Goal: Book appointment/travel/reservation

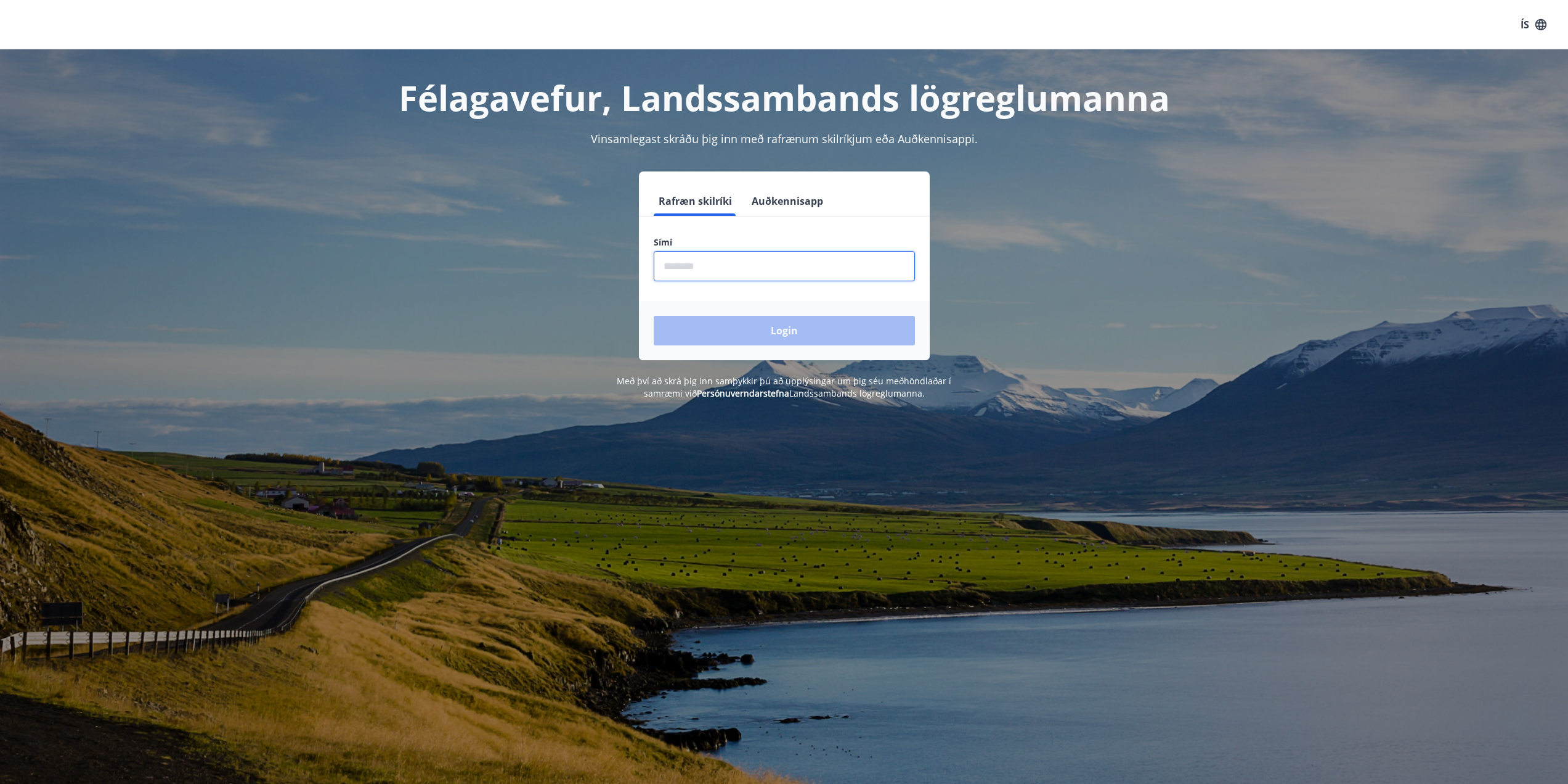
click at [771, 265] on input "phone" at bounding box center [784, 266] width 261 height 30
type input "********"
click at [832, 338] on button "Login" at bounding box center [784, 330] width 261 height 29
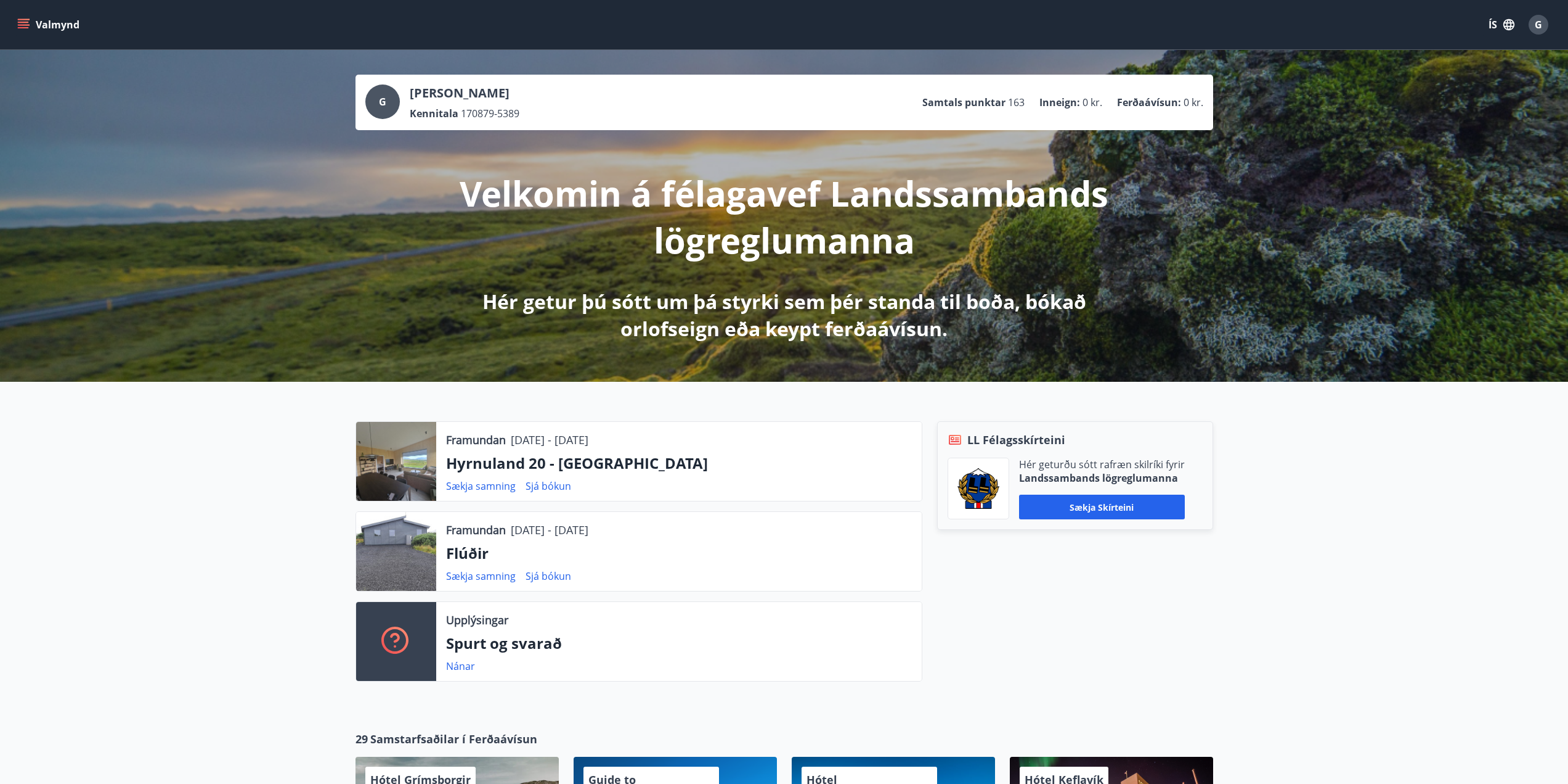
click at [1078, 648] on div "LL Félagsskírteini Hér geturðu sótt rafræn skilríki fyrir Landssambands lögregl…" at bounding box center [1068, 555] width 291 height 270
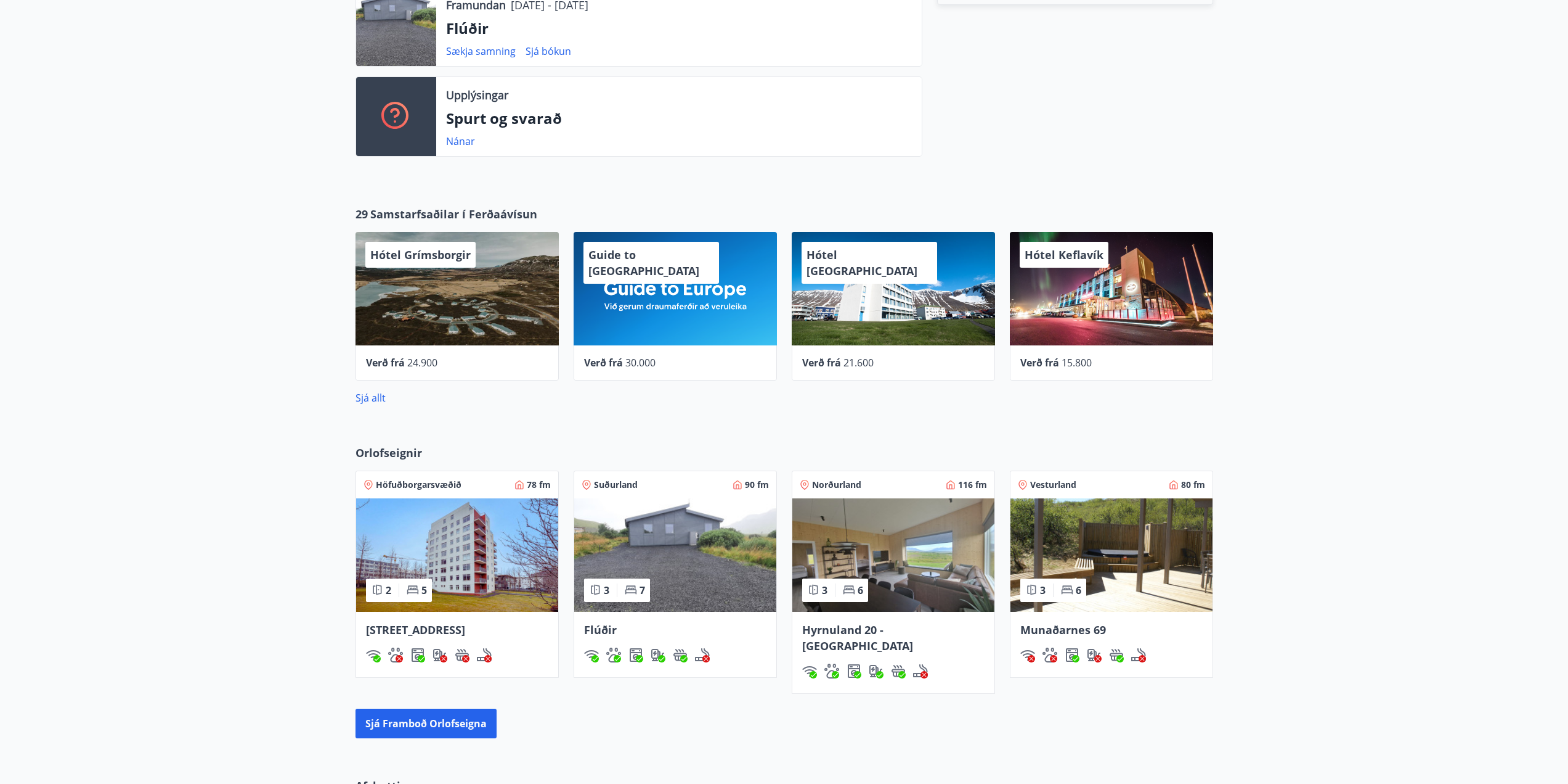
scroll to position [740, 0]
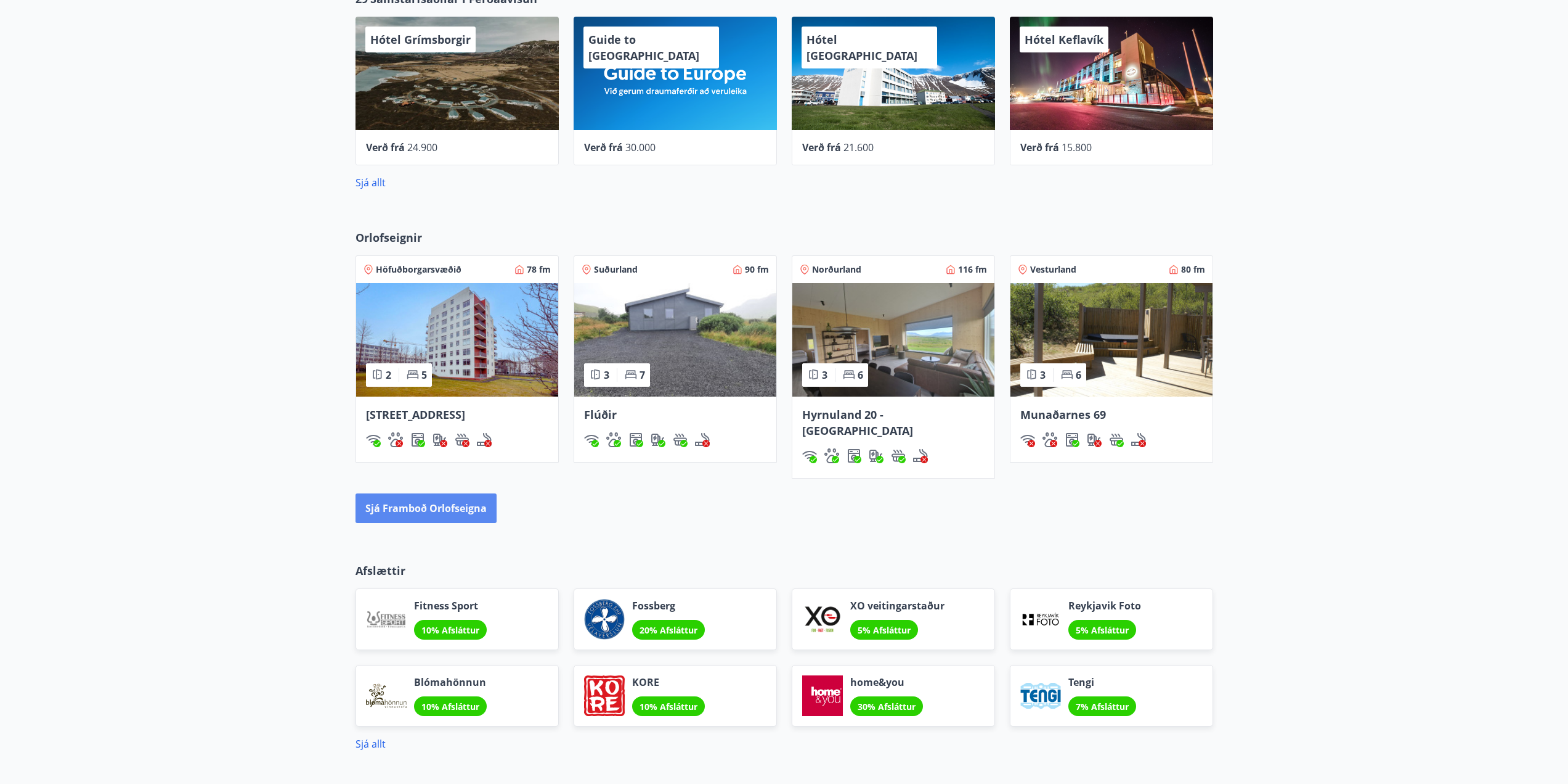
click at [433, 493] on button "Sjá framboð orlofseigna" at bounding box center [426, 508] width 141 height 29
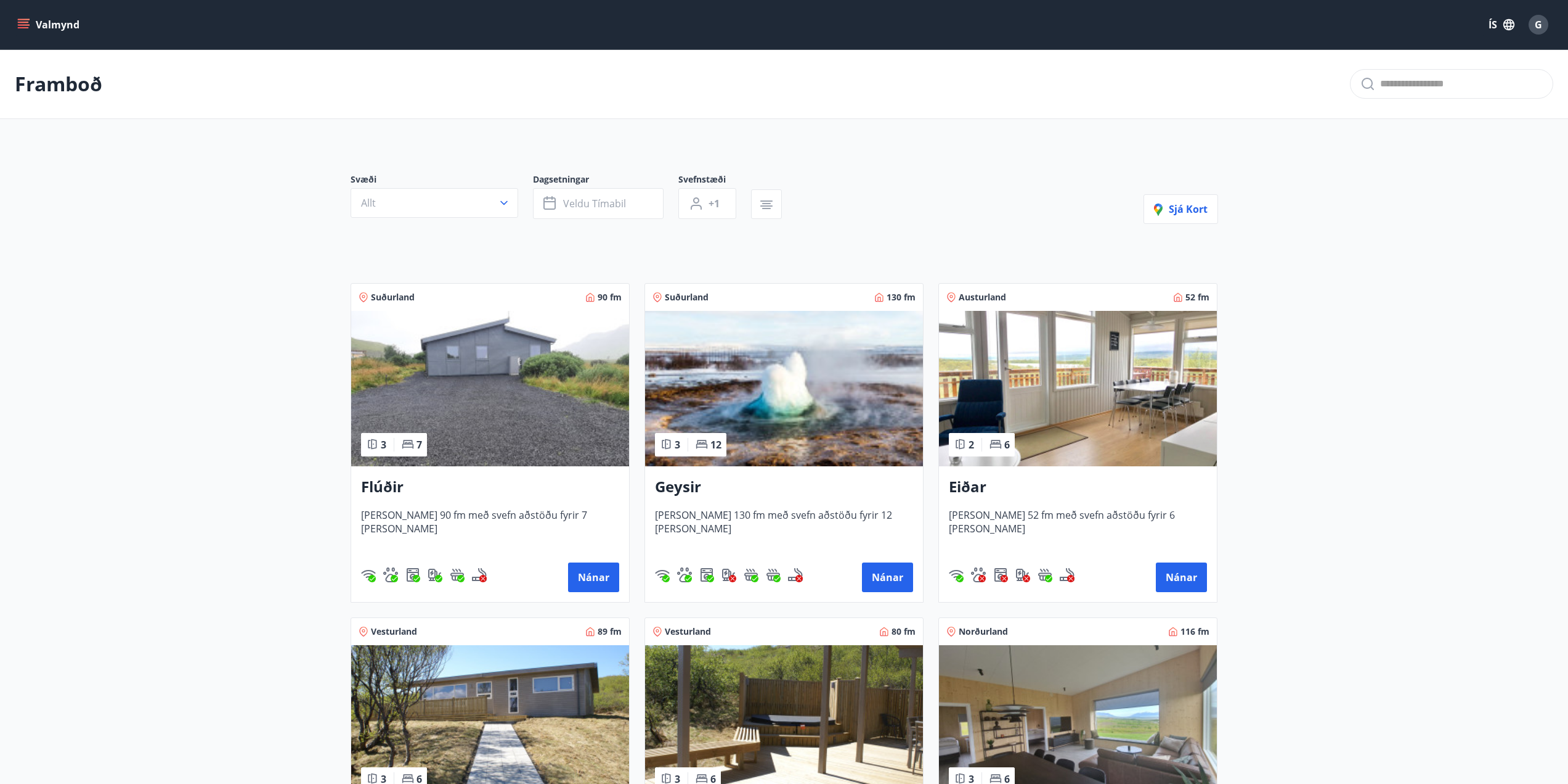
click at [511, 420] on img at bounding box center [490, 388] width 278 height 155
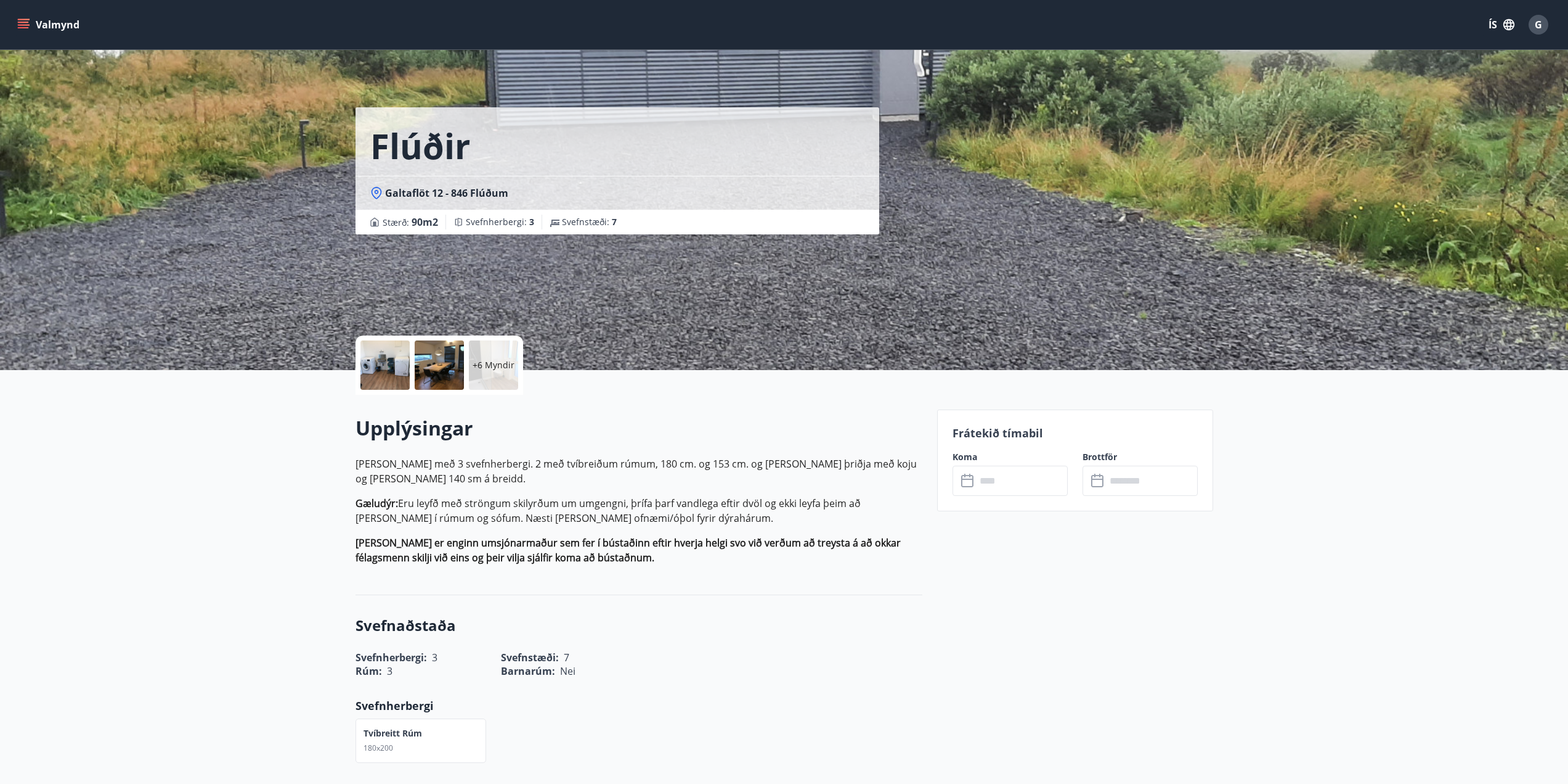
scroll to position [431, 0]
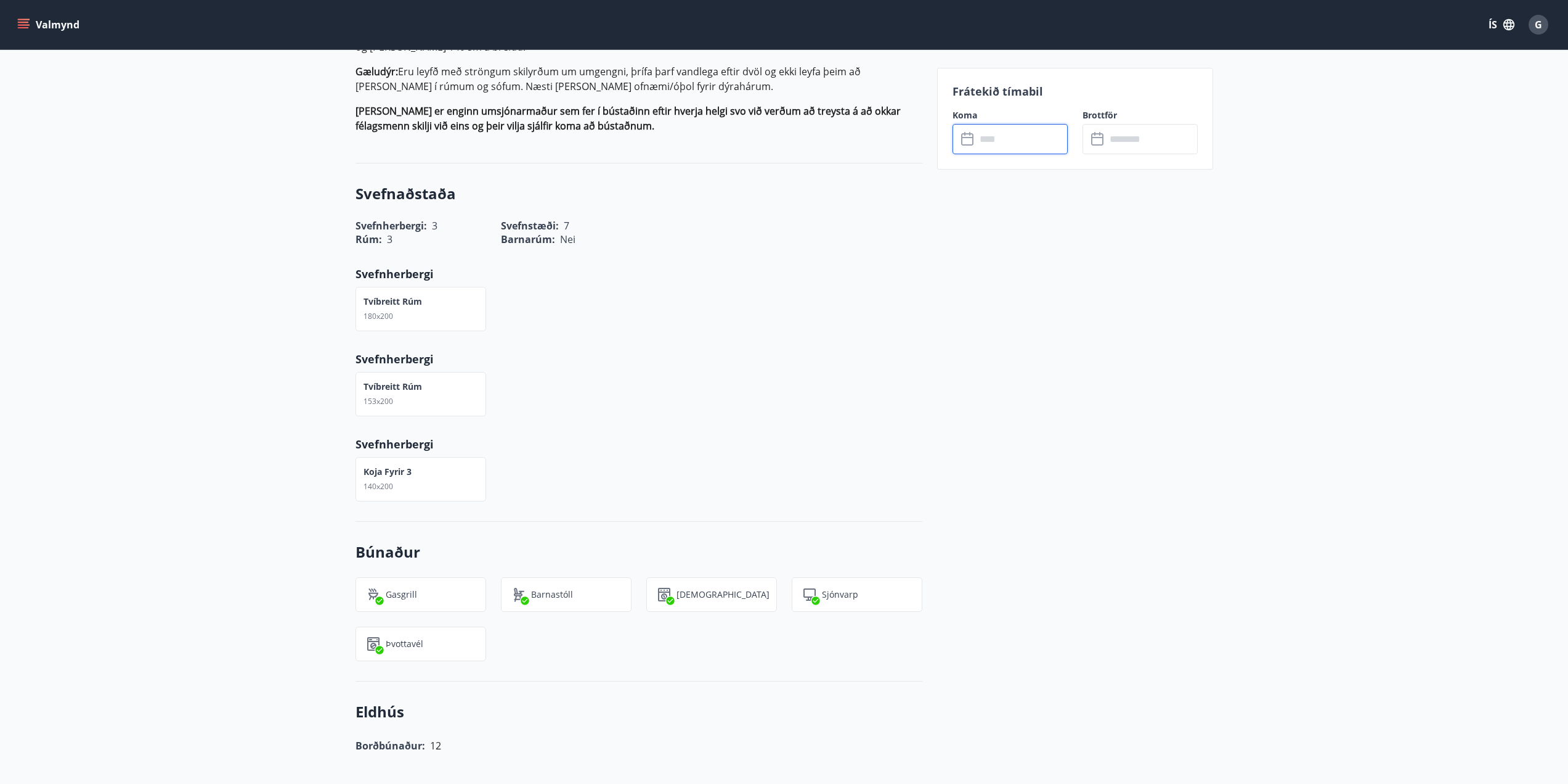
click at [1007, 147] on input "text" at bounding box center [1023, 139] width 92 height 30
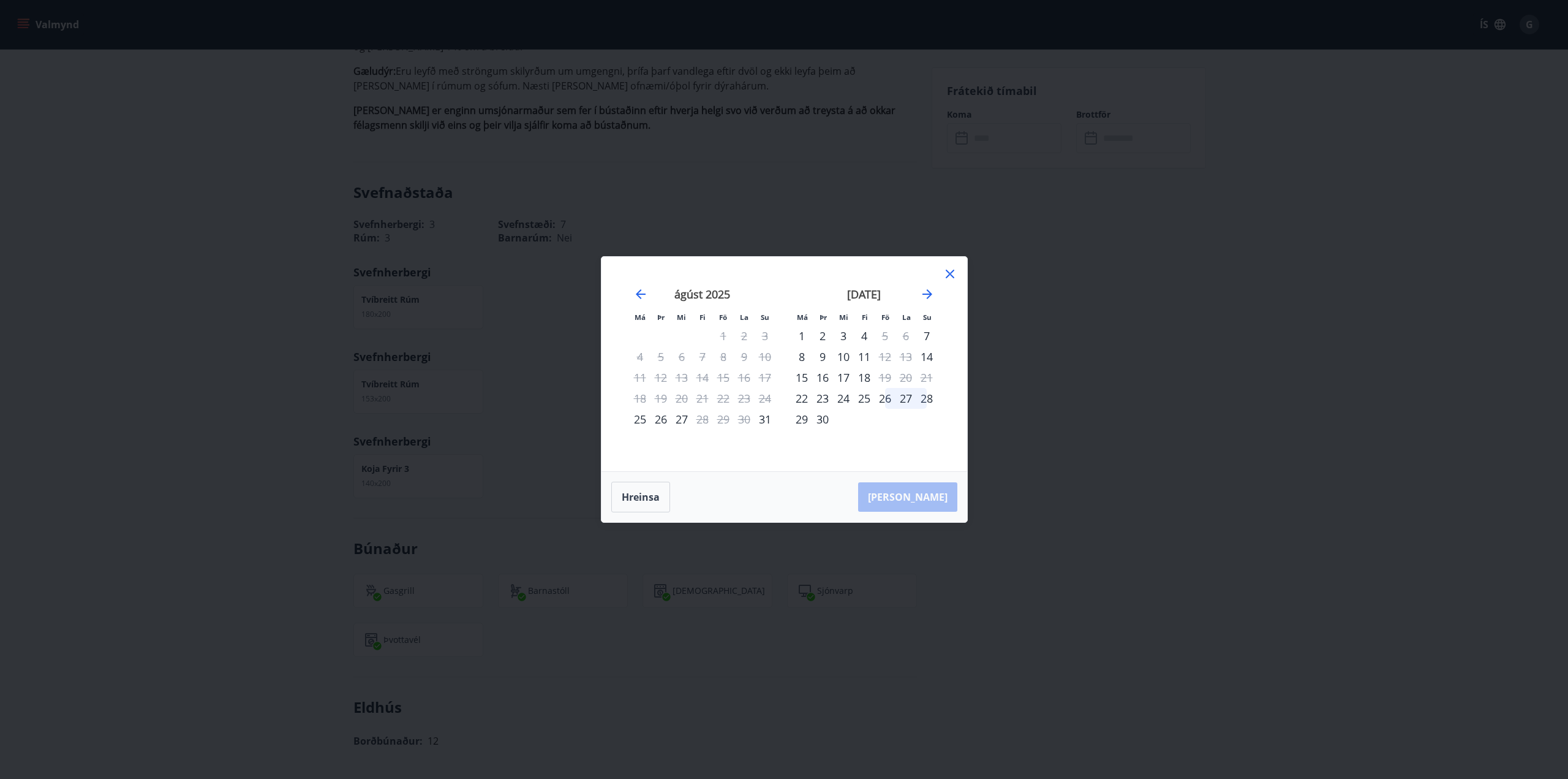
click at [956, 270] on icon at bounding box center [949, 274] width 15 height 15
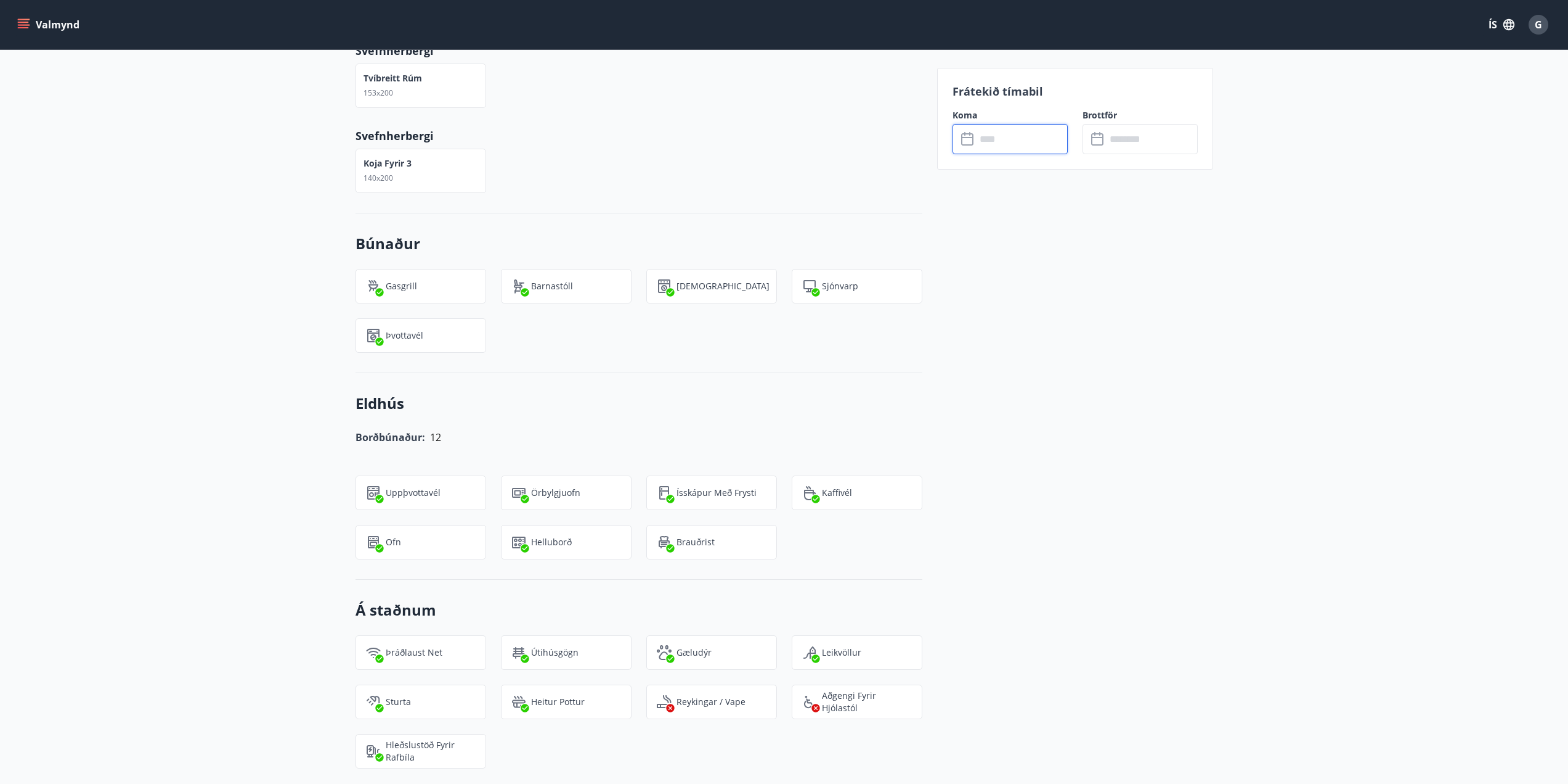
scroll to position [0, 0]
